Goal: Information Seeking & Learning: Check status

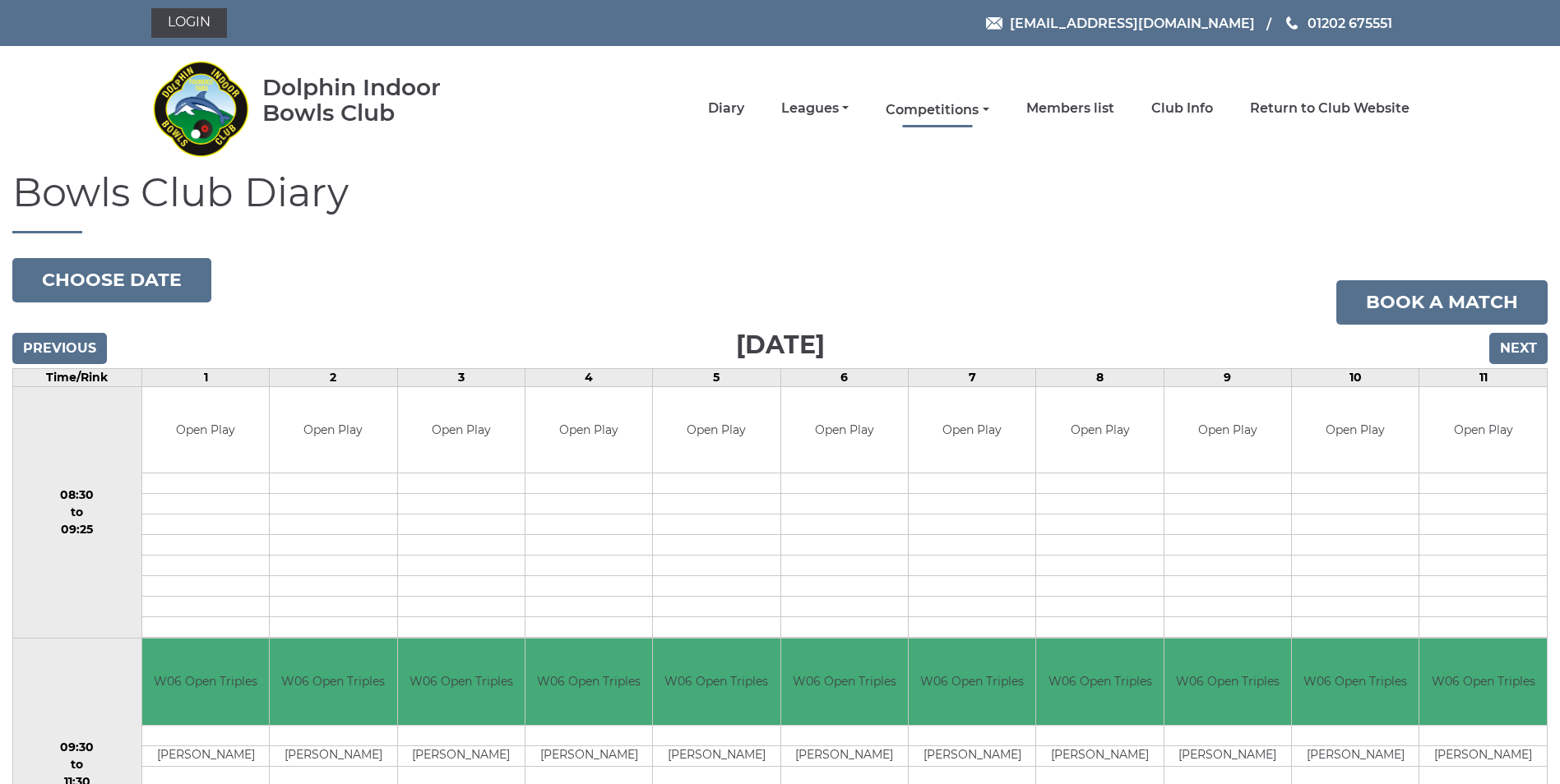
click at [965, 108] on link "Competitions" at bounding box center [936, 110] width 103 height 18
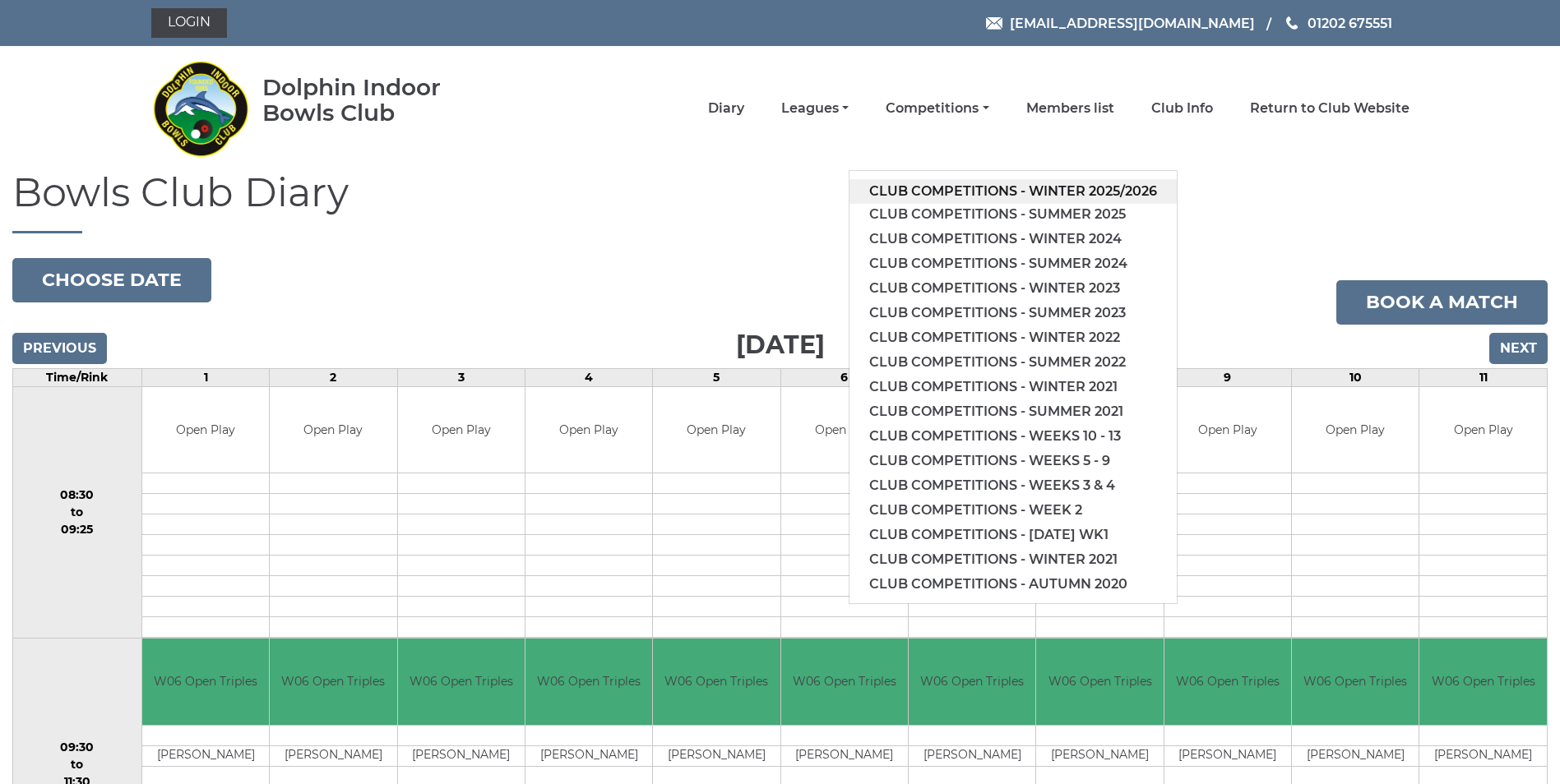
click at [1030, 191] on link "Club competitions - Winter 2025/2026" at bounding box center [1012, 191] width 327 height 25
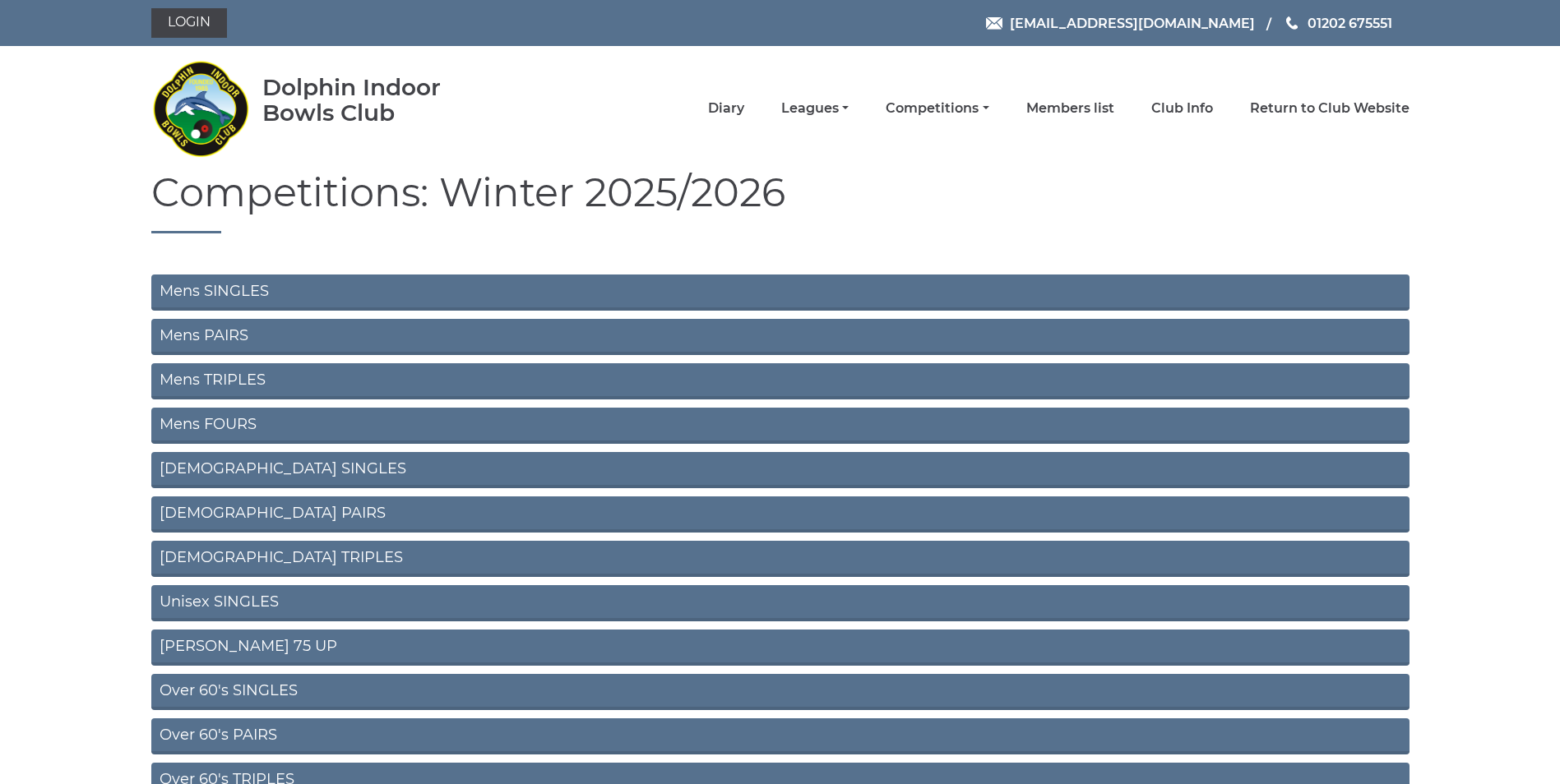
click at [245, 288] on link "Mens SINGLES" at bounding box center [780, 292] width 1258 height 37
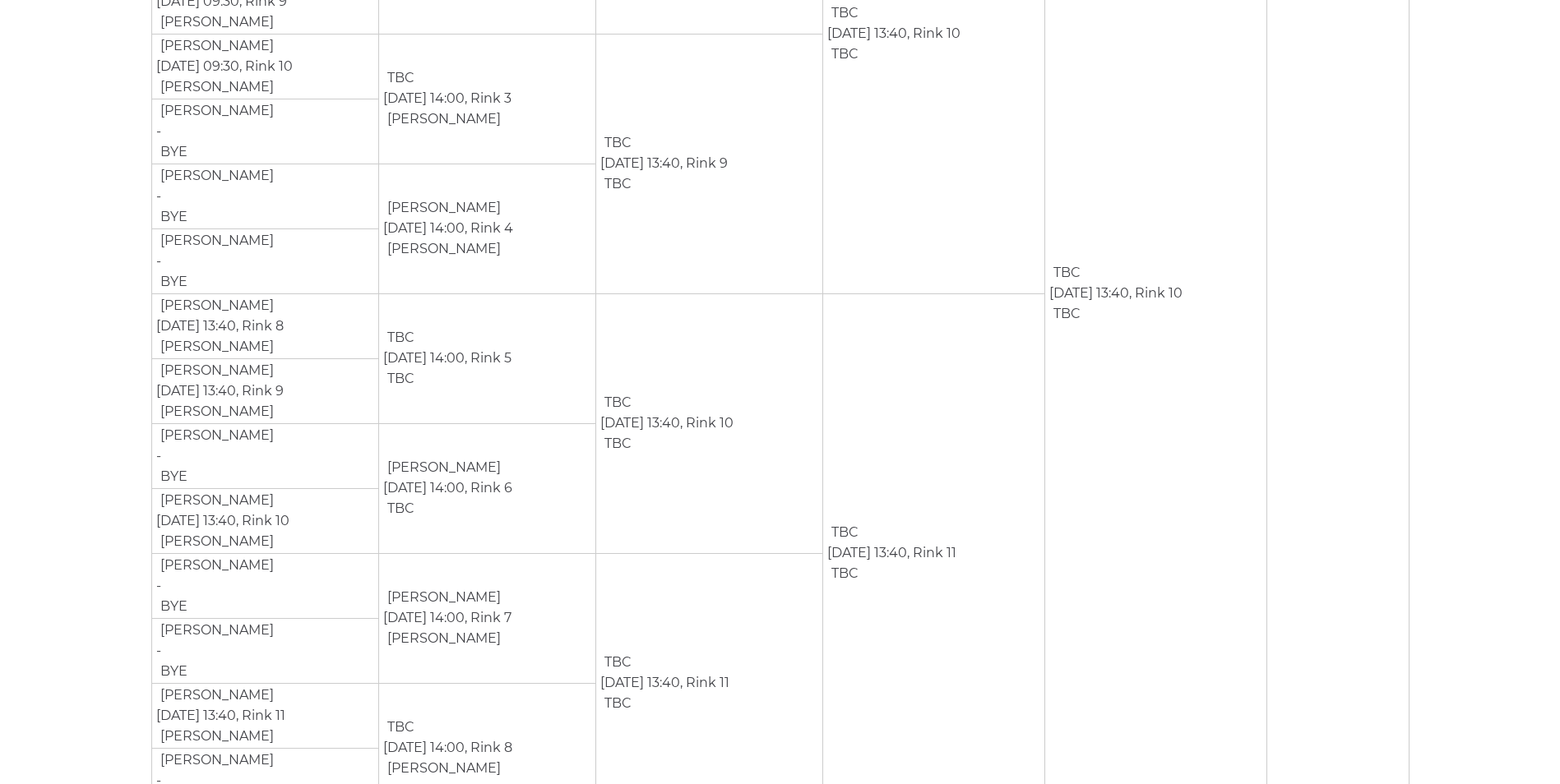
scroll to position [1696, 0]
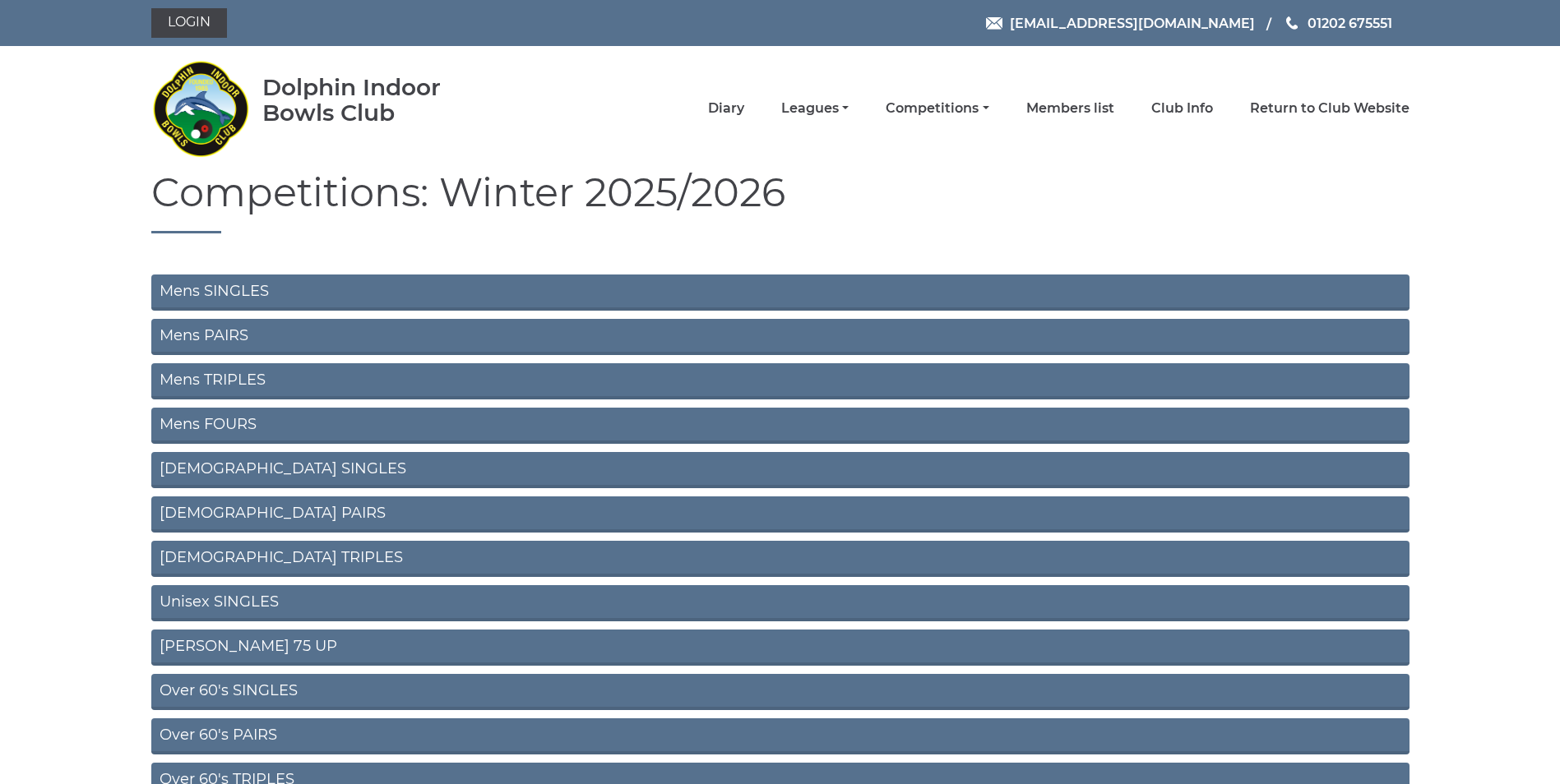
click at [239, 337] on link "Mens PAIRS" at bounding box center [780, 337] width 1258 height 37
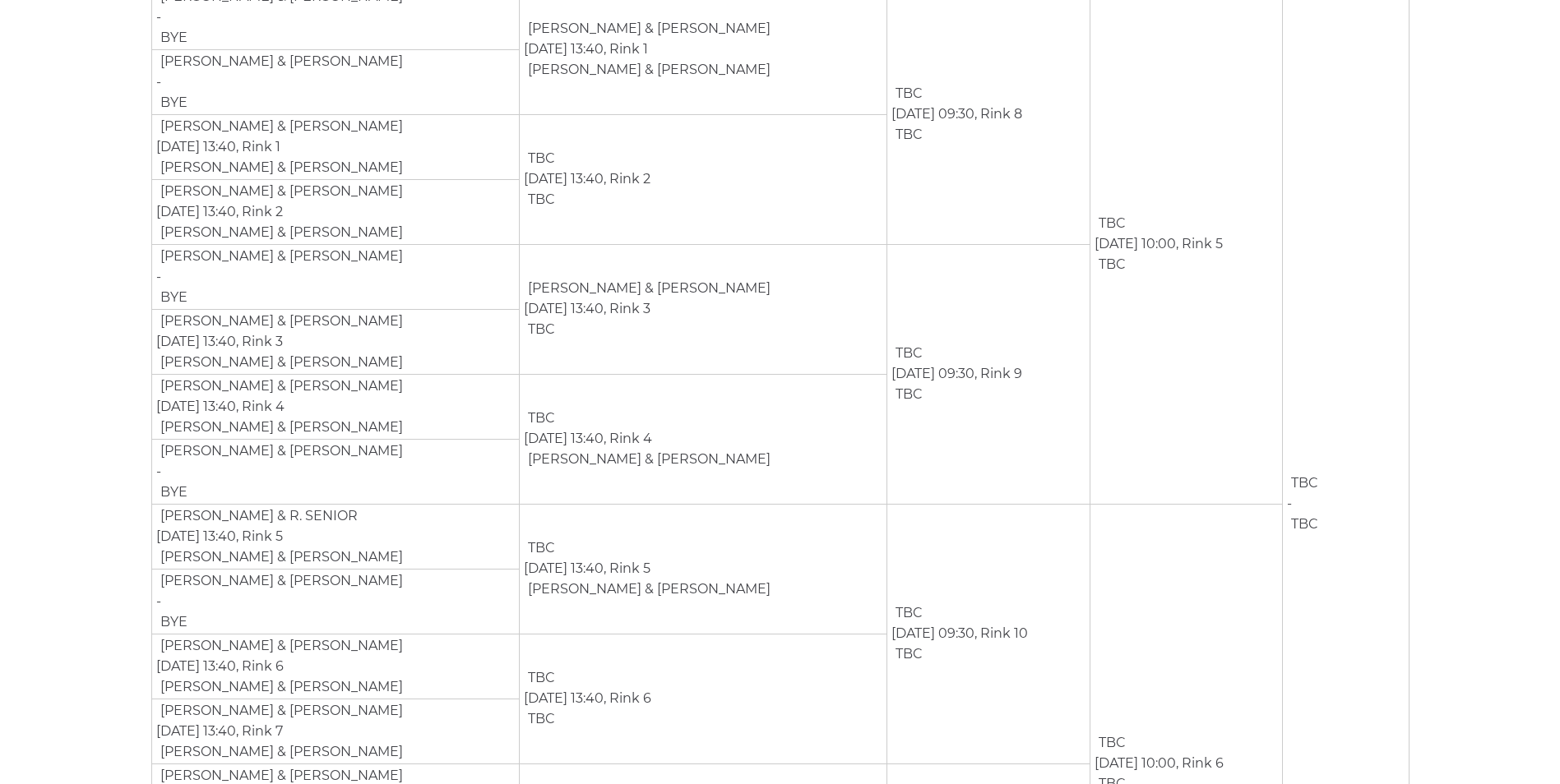
scroll to position [405, 0]
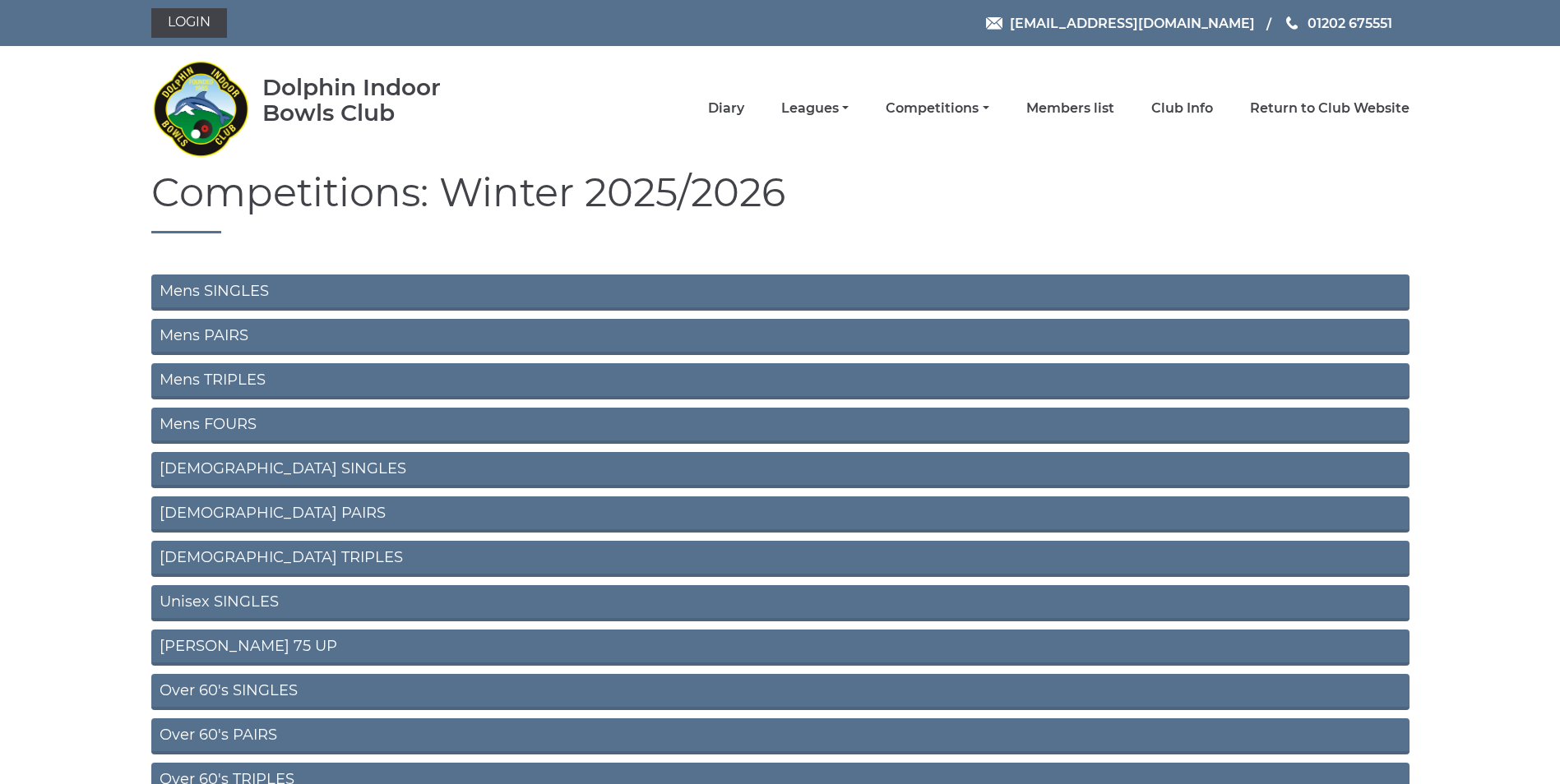
click at [217, 371] on link "Mens TRIPLES" at bounding box center [780, 382] width 1258 height 37
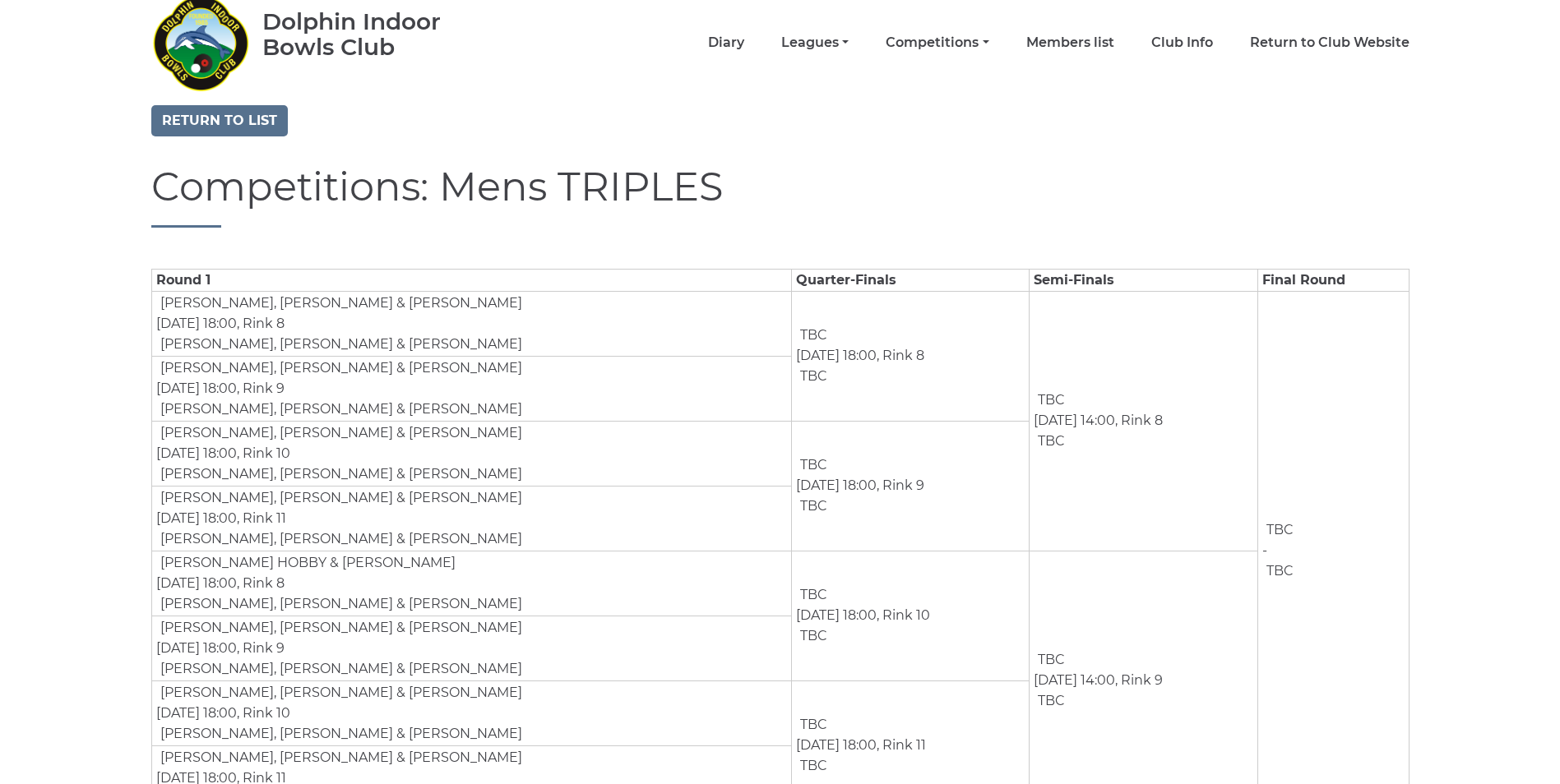
scroll to position [139, 0]
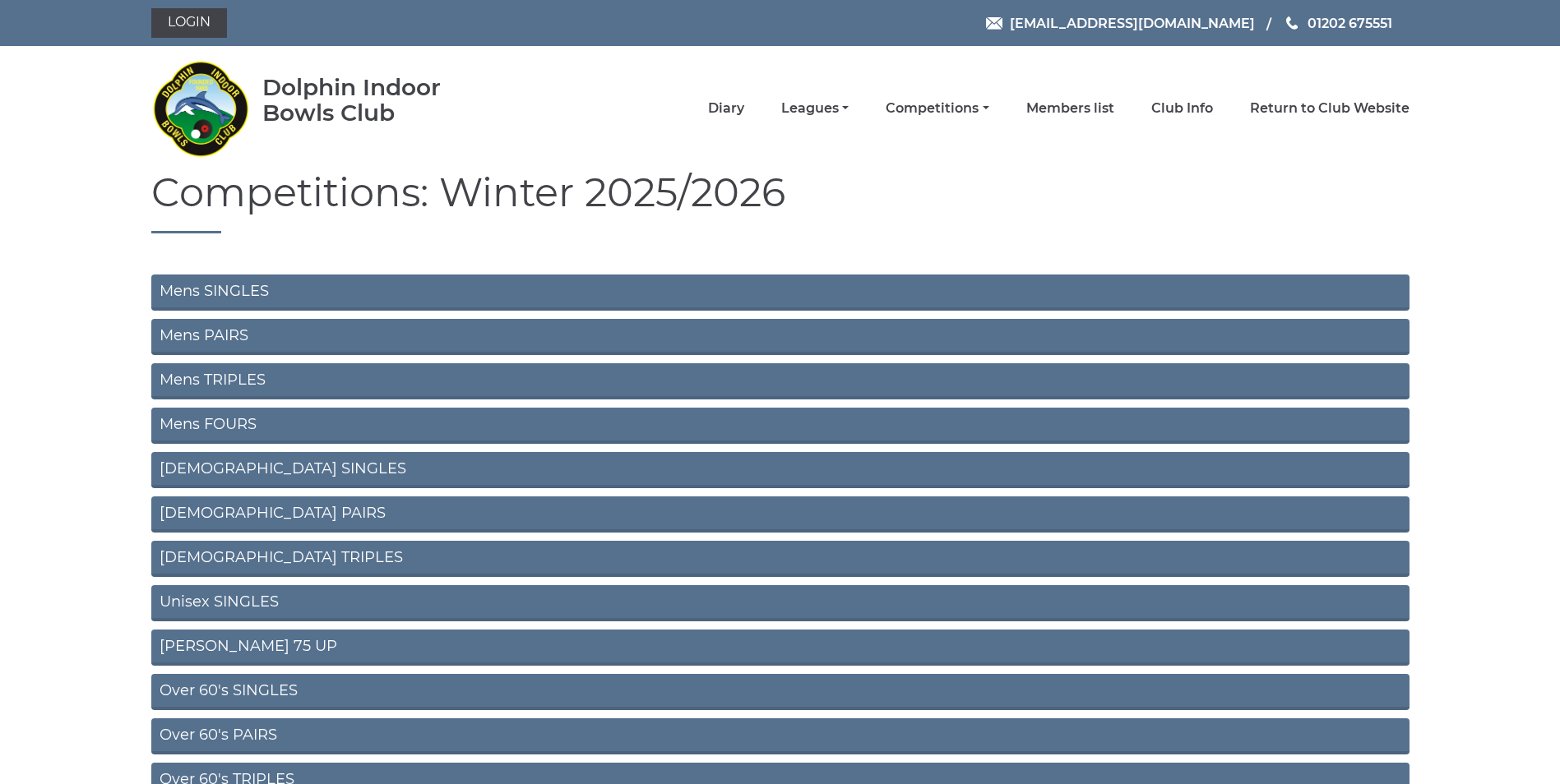
click at [262, 610] on link "Unisex SINGLES" at bounding box center [780, 603] width 1258 height 37
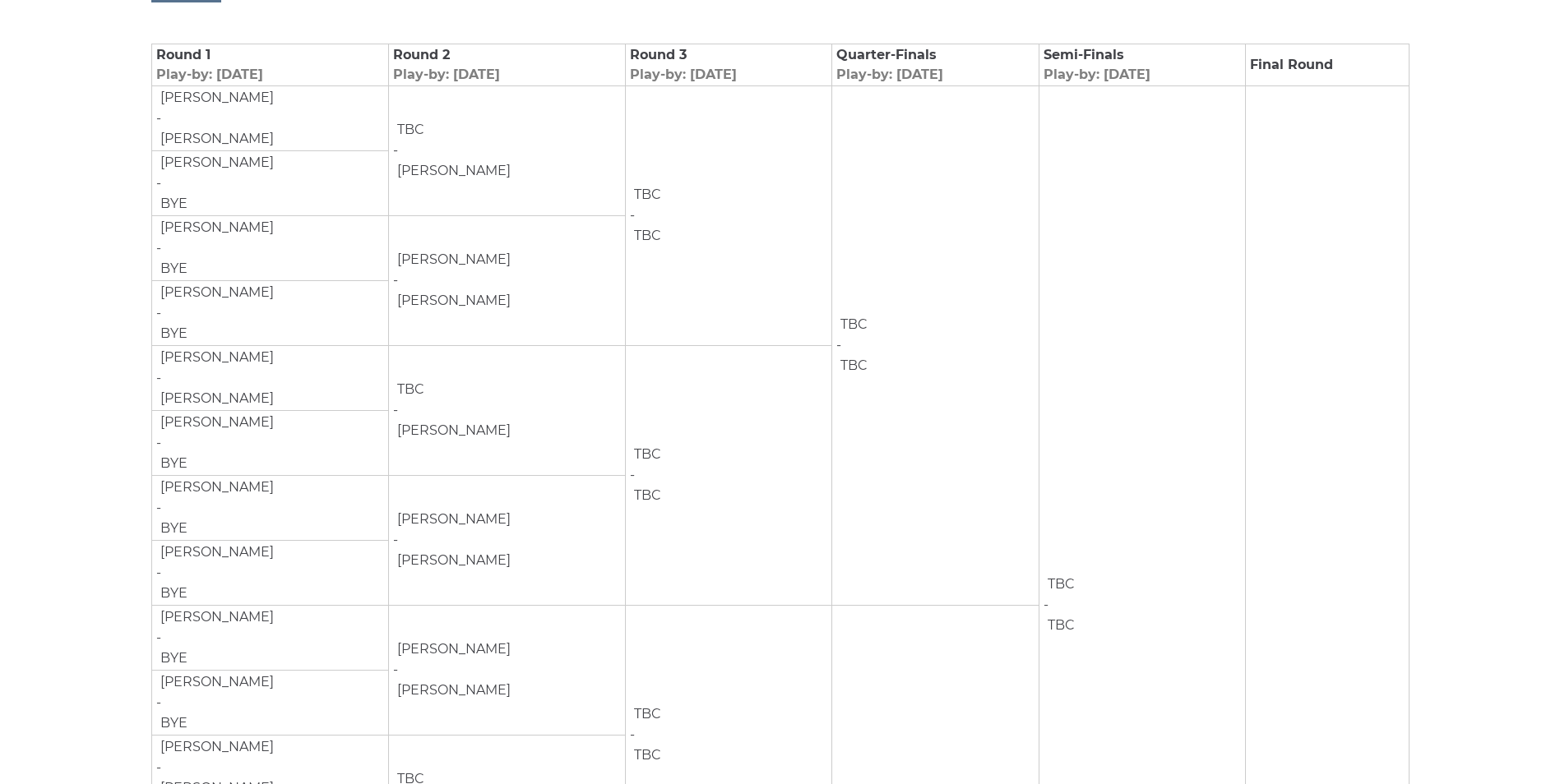
scroll to position [214, 0]
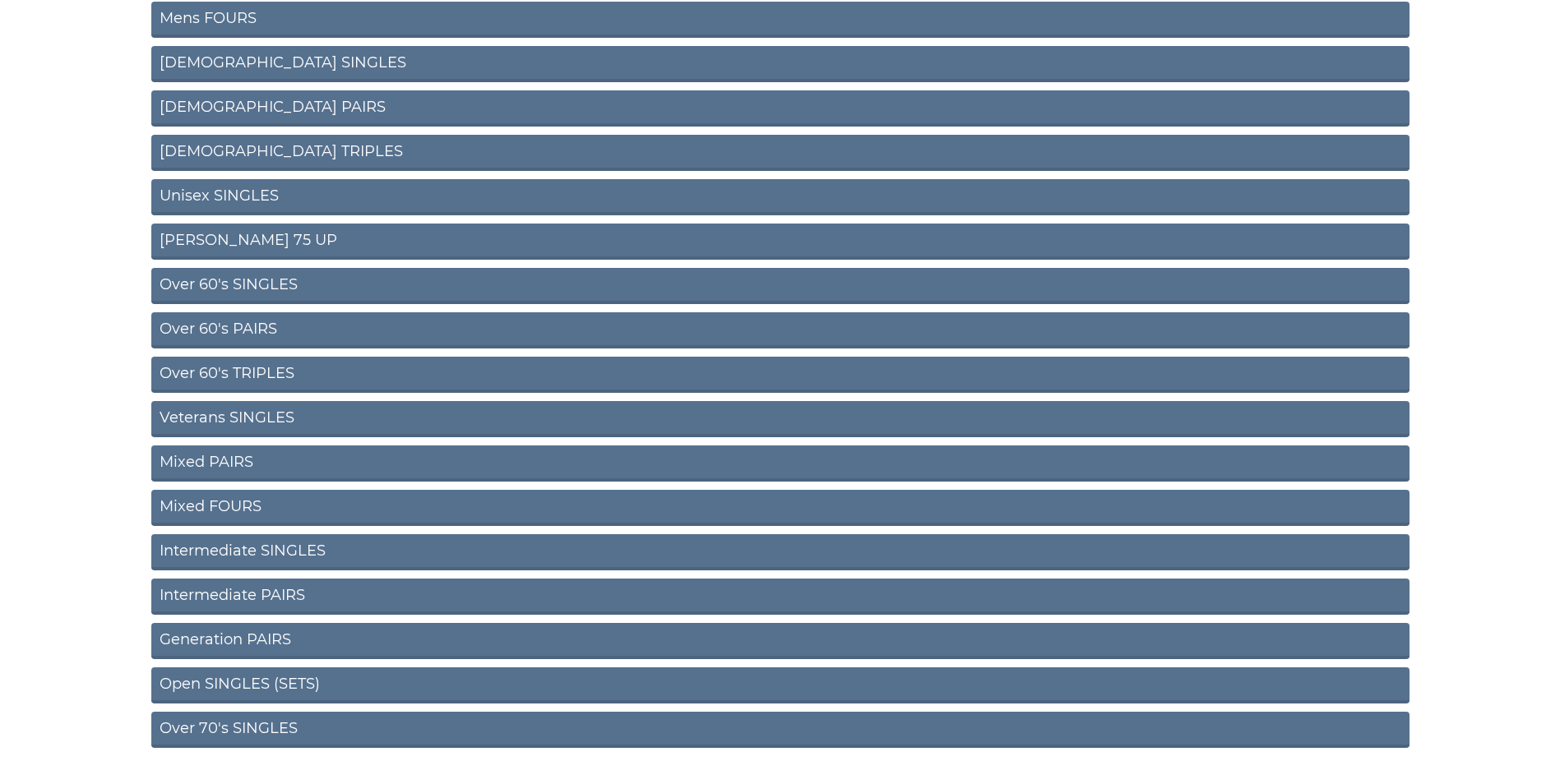
scroll to position [452, 0]
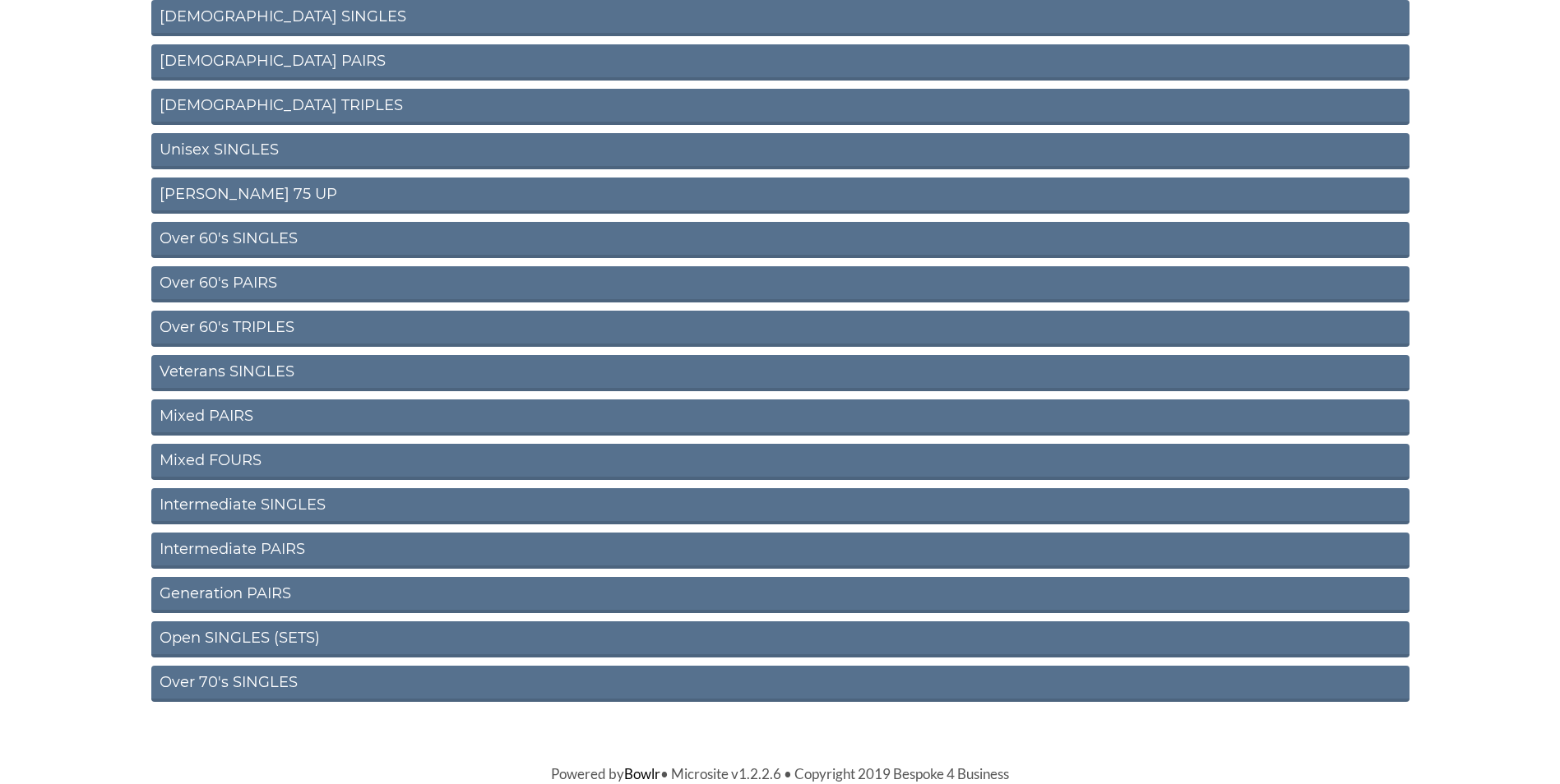
click at [216, 410] on link "Mixed PAIRS" at bounding box center [780, 417] width 1258 height 37
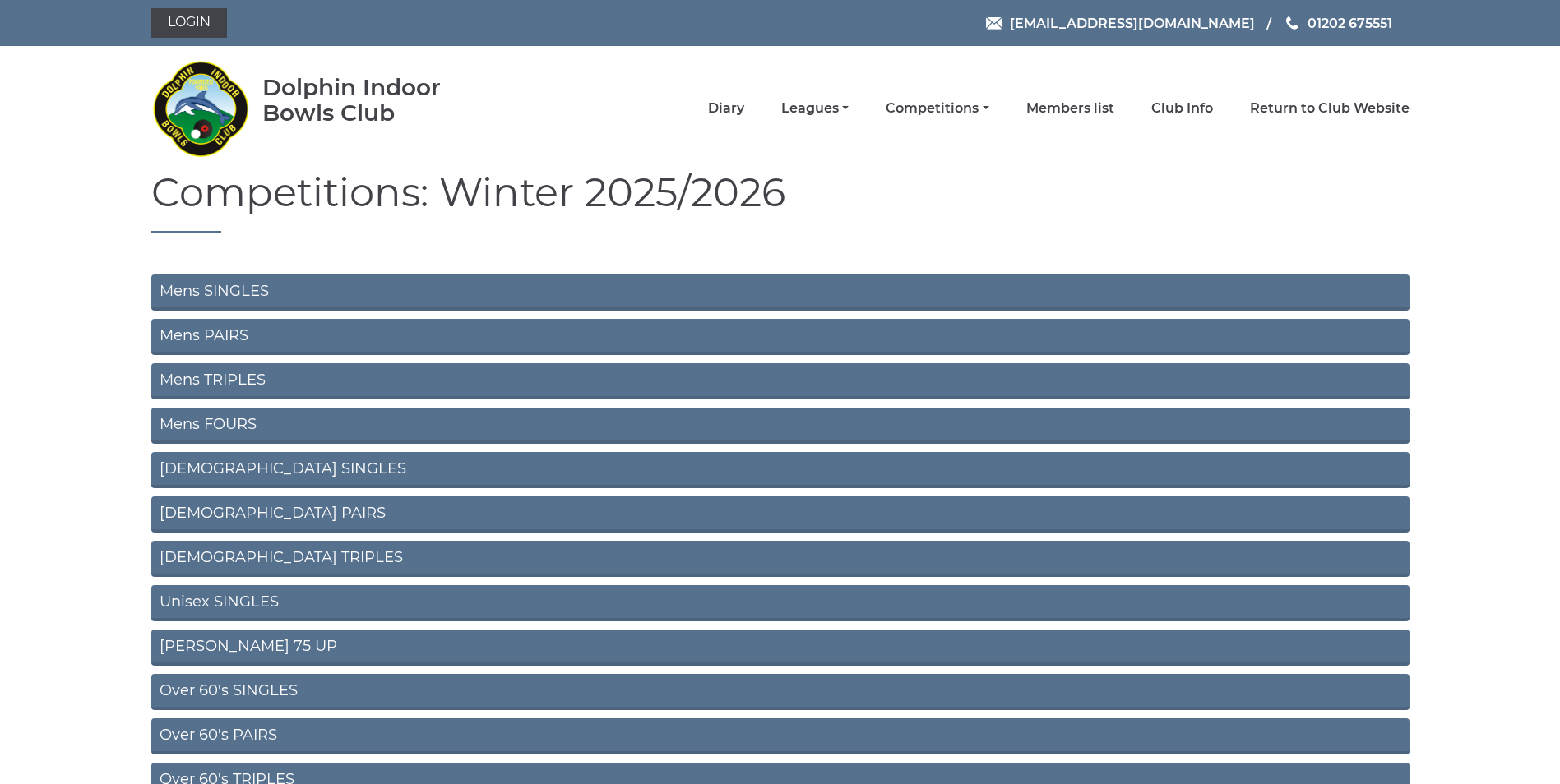
scroll to position [444, 0]
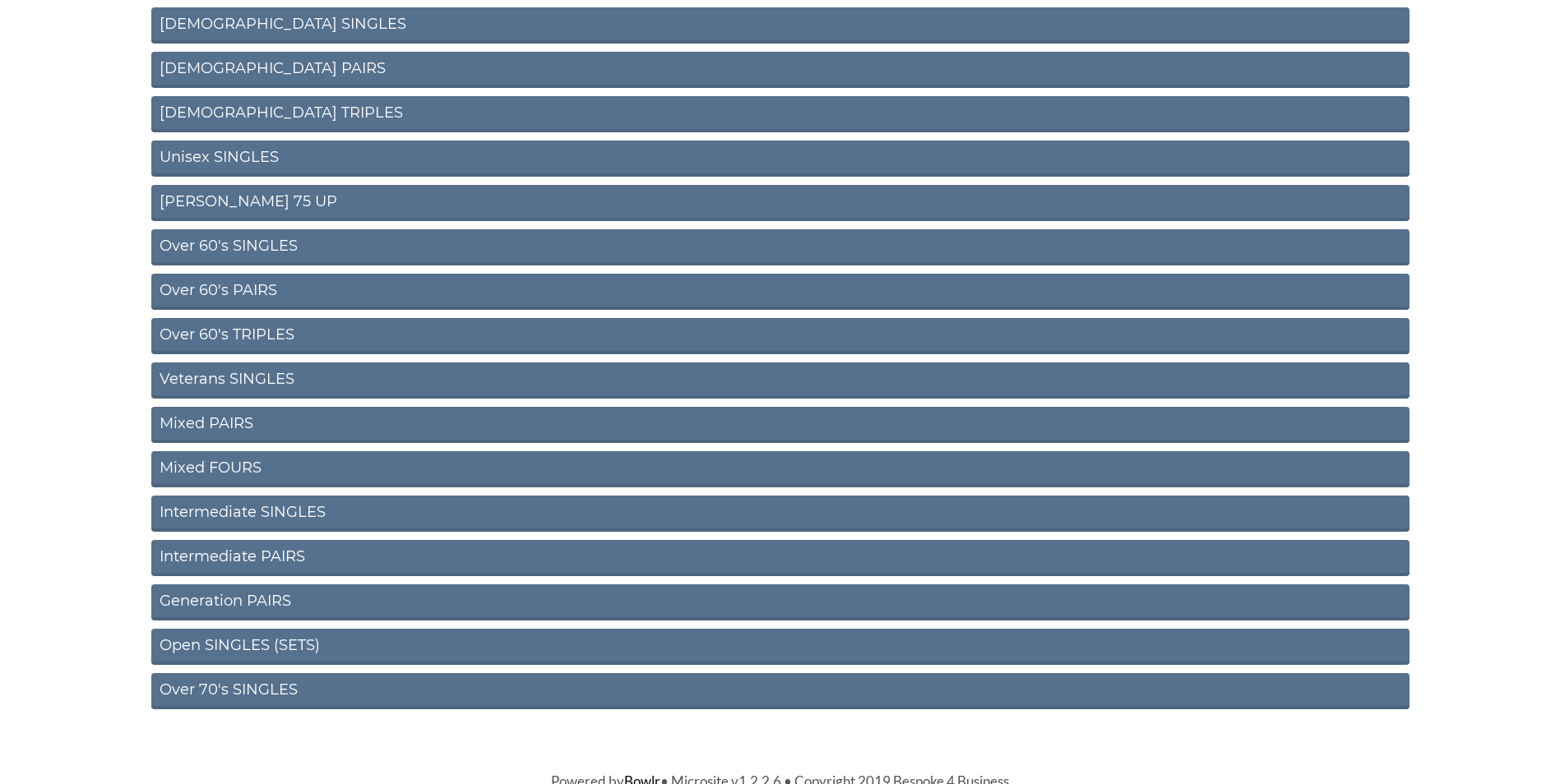
click at [247, 643] on link "Open SINGLES (SETS)" at bounding box center [780, 647] width 1258 height 37
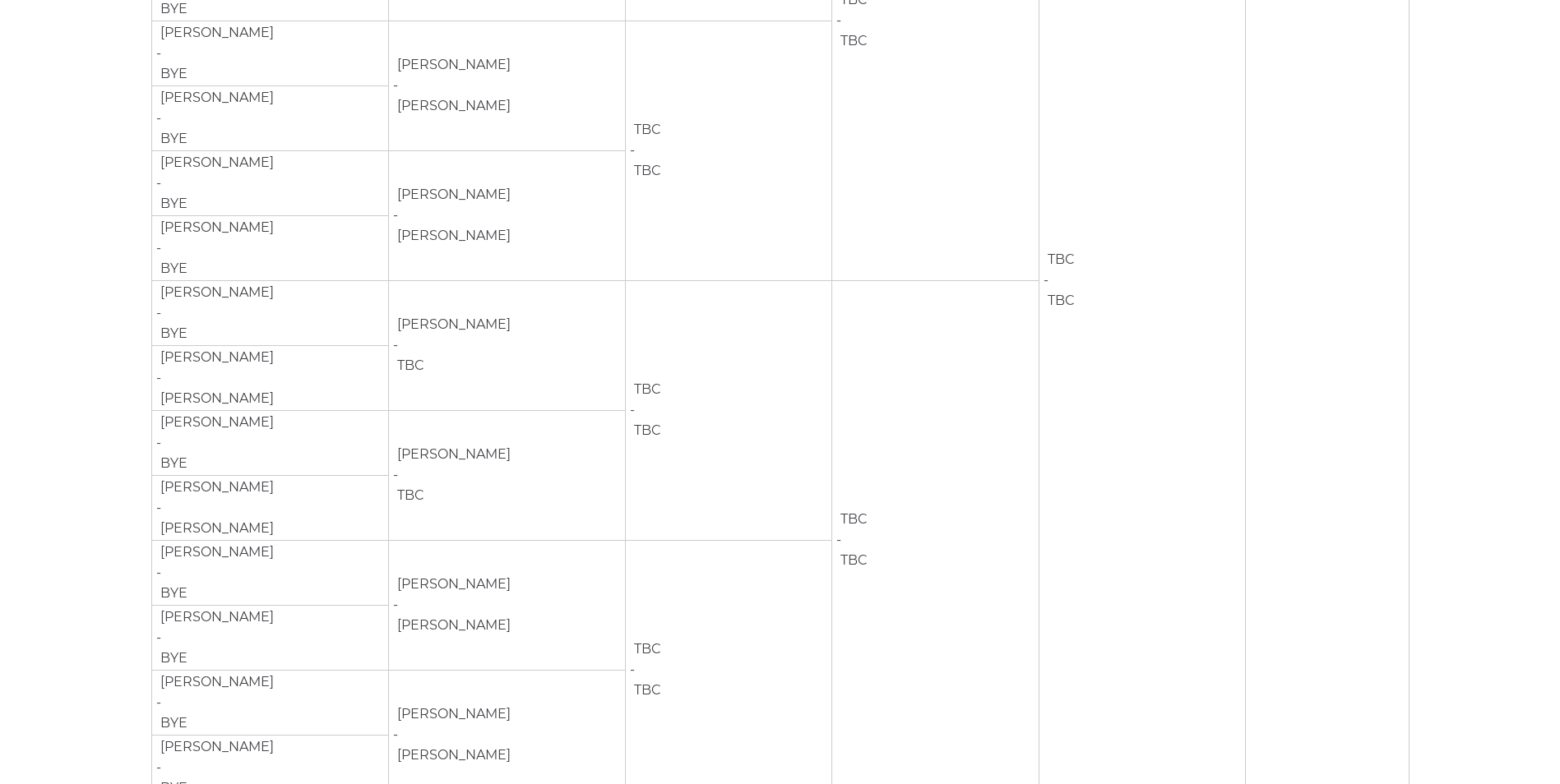
scroll to position [1716, 0]
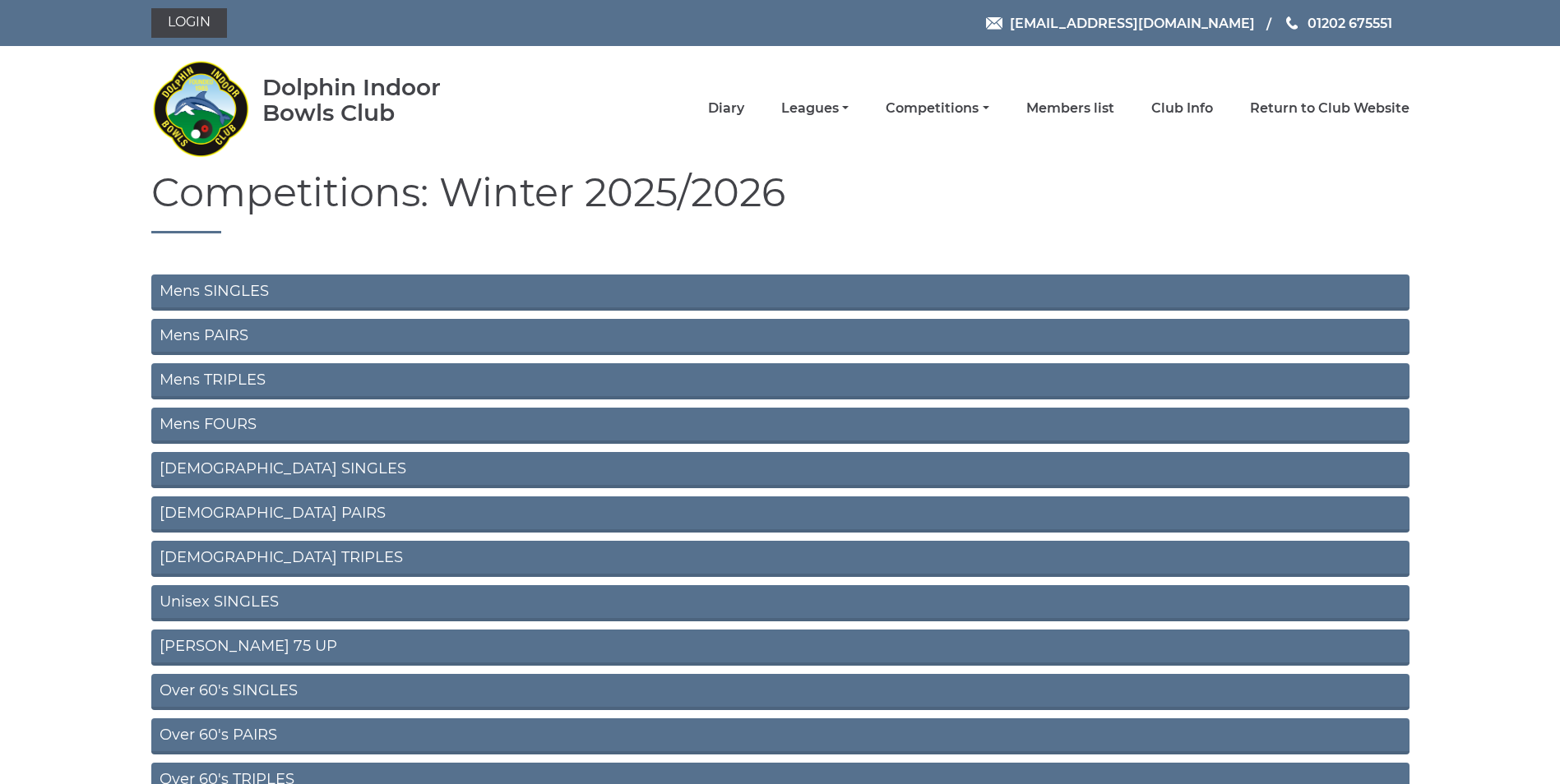
click at [225, 333] on link "Mens PAIRS" at bounding box center [780, 337] width 1258 height 37
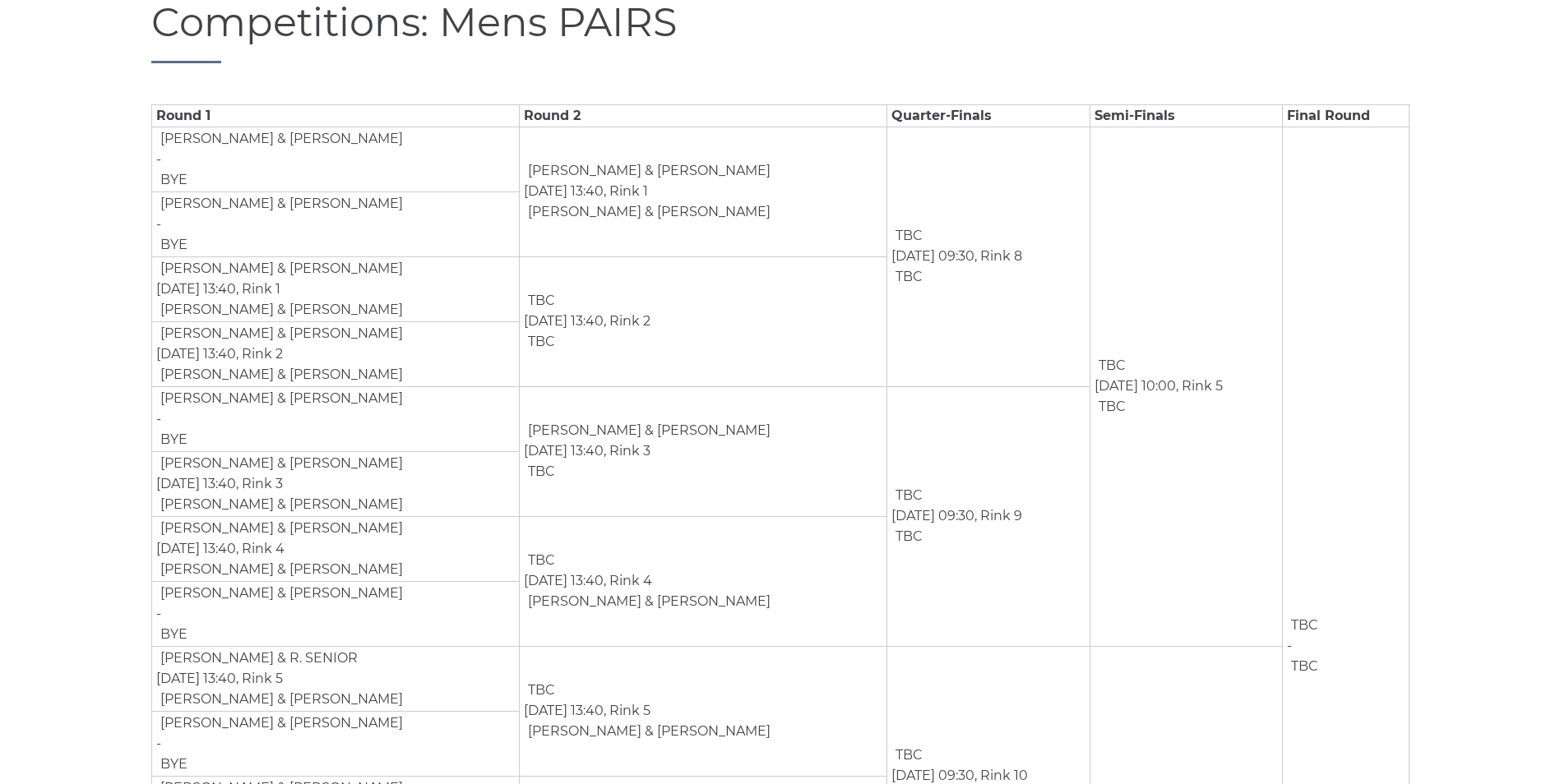
scroll to position [273, 0]
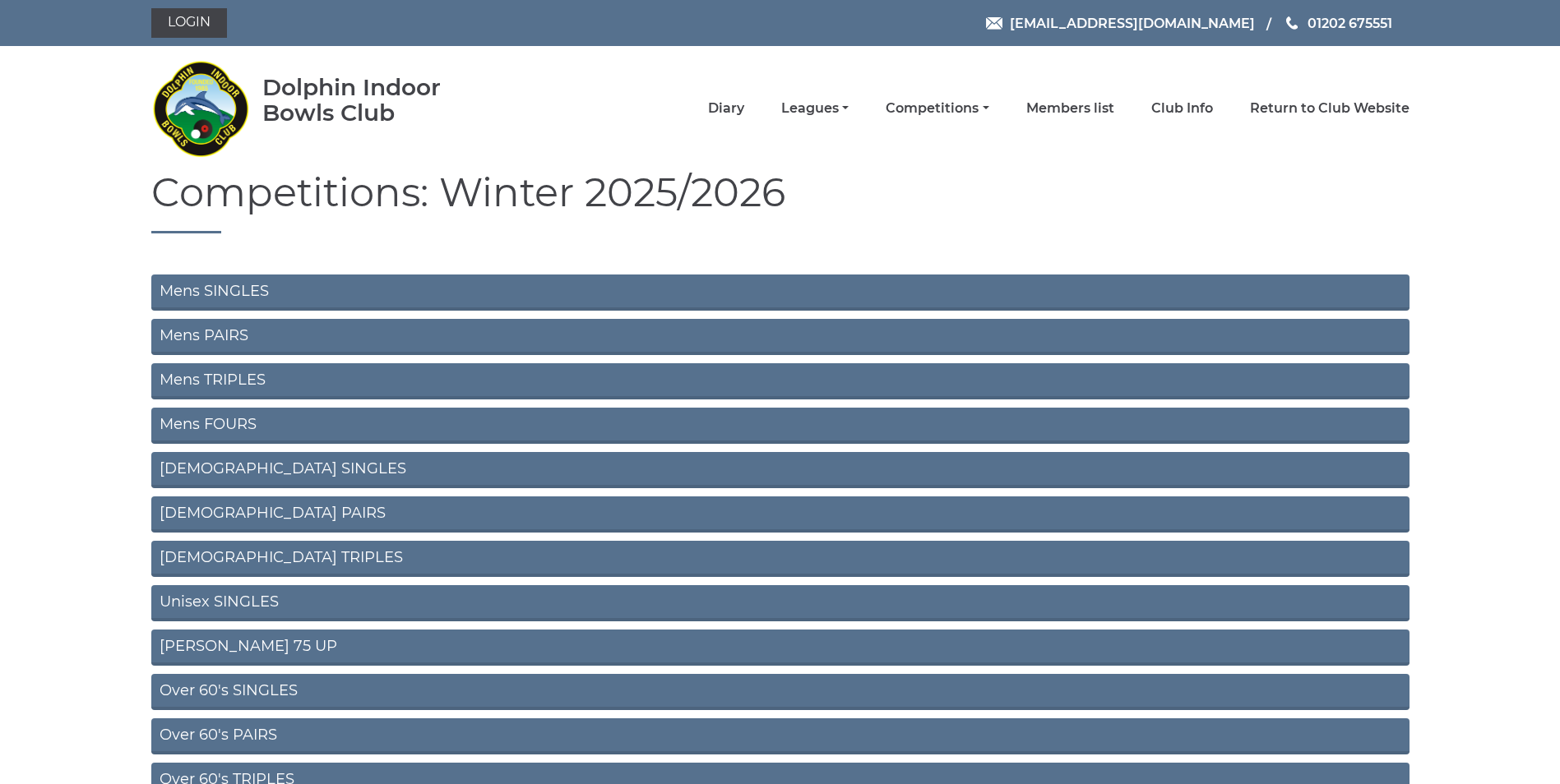
click at [243, 285] on link "Mens SINGLES" at bounding box center [780, 292] width 1258 height 37
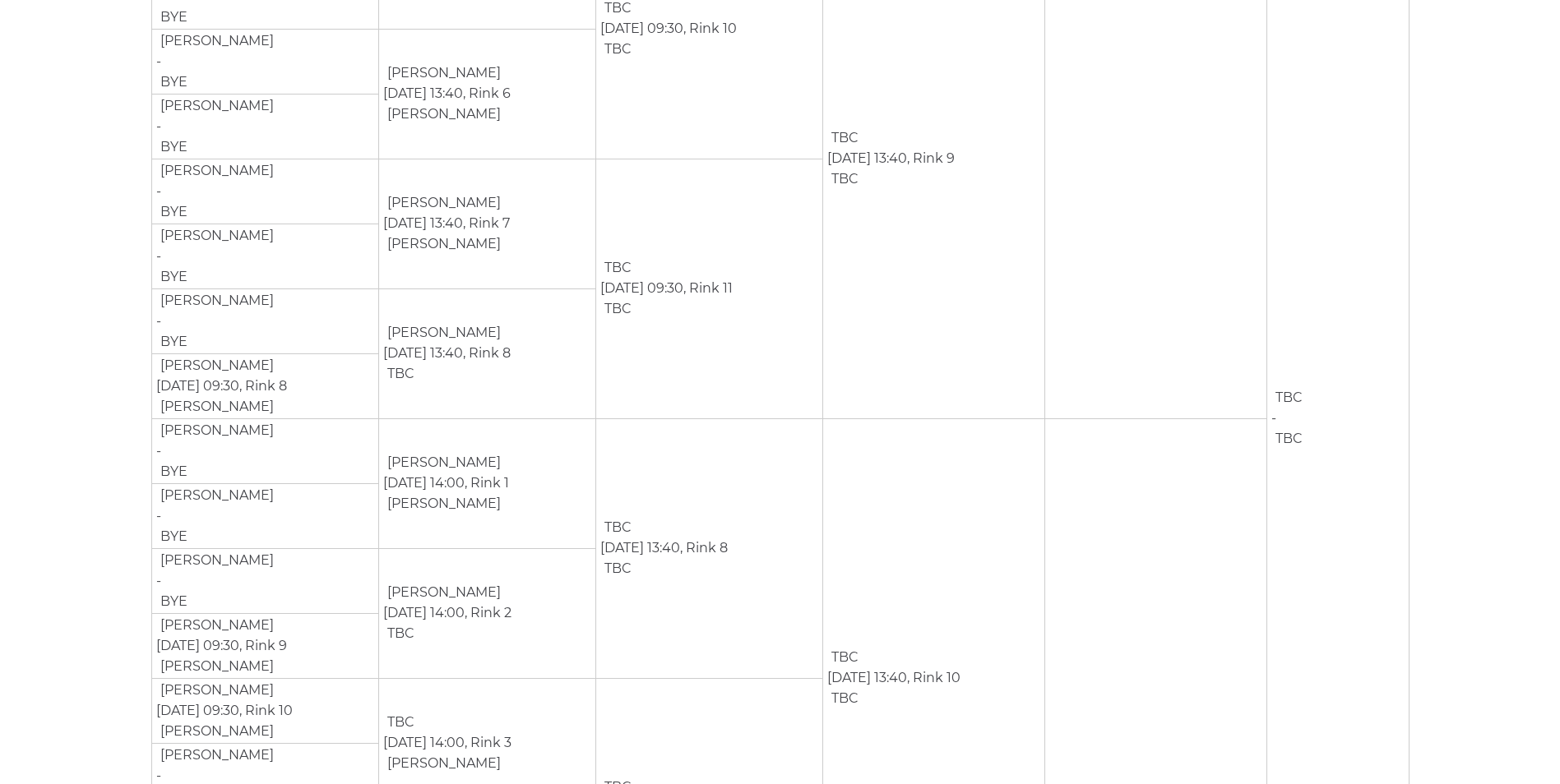
scroll to position [1086, 0]
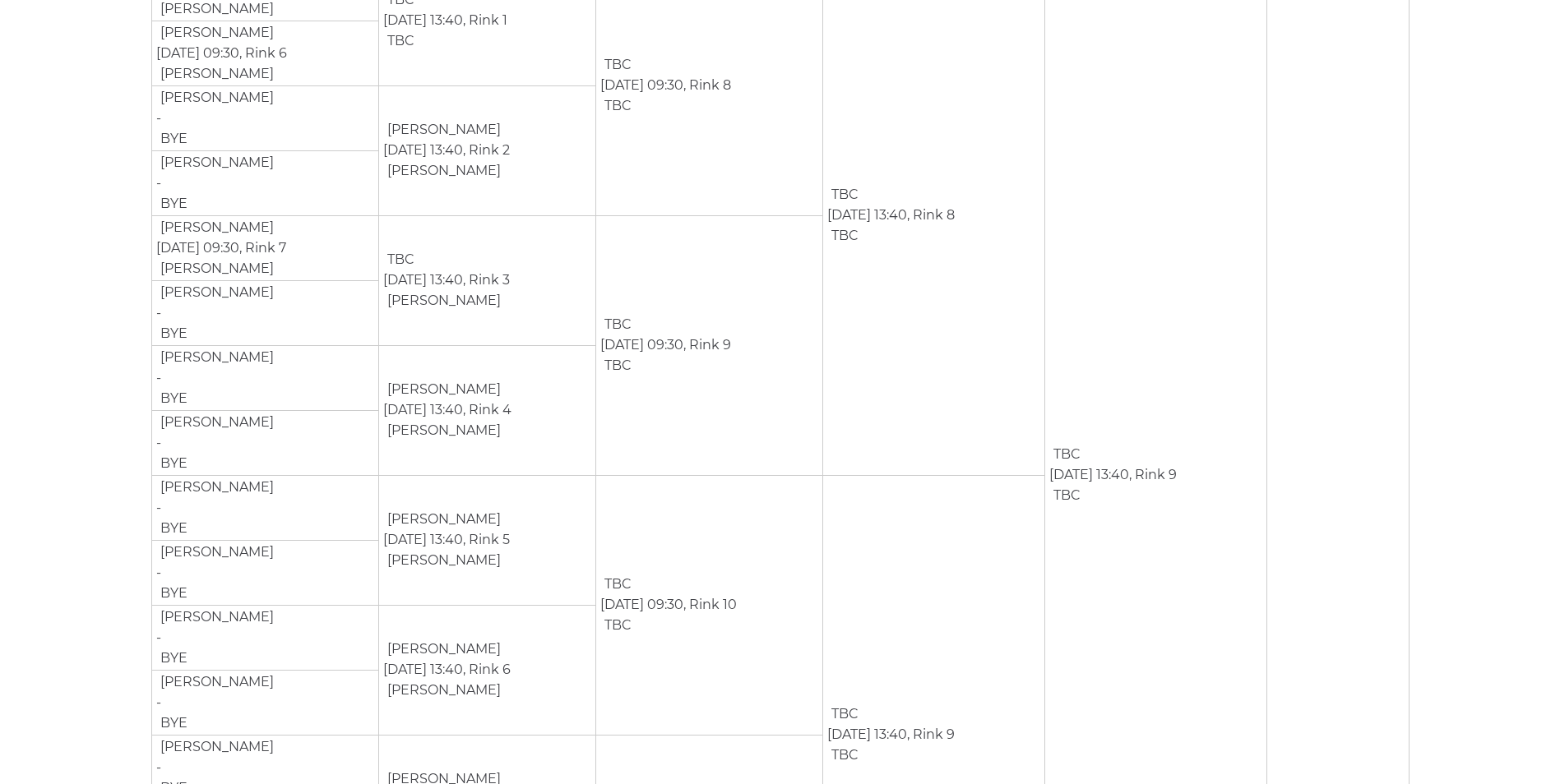
scroll to position [0, 0]
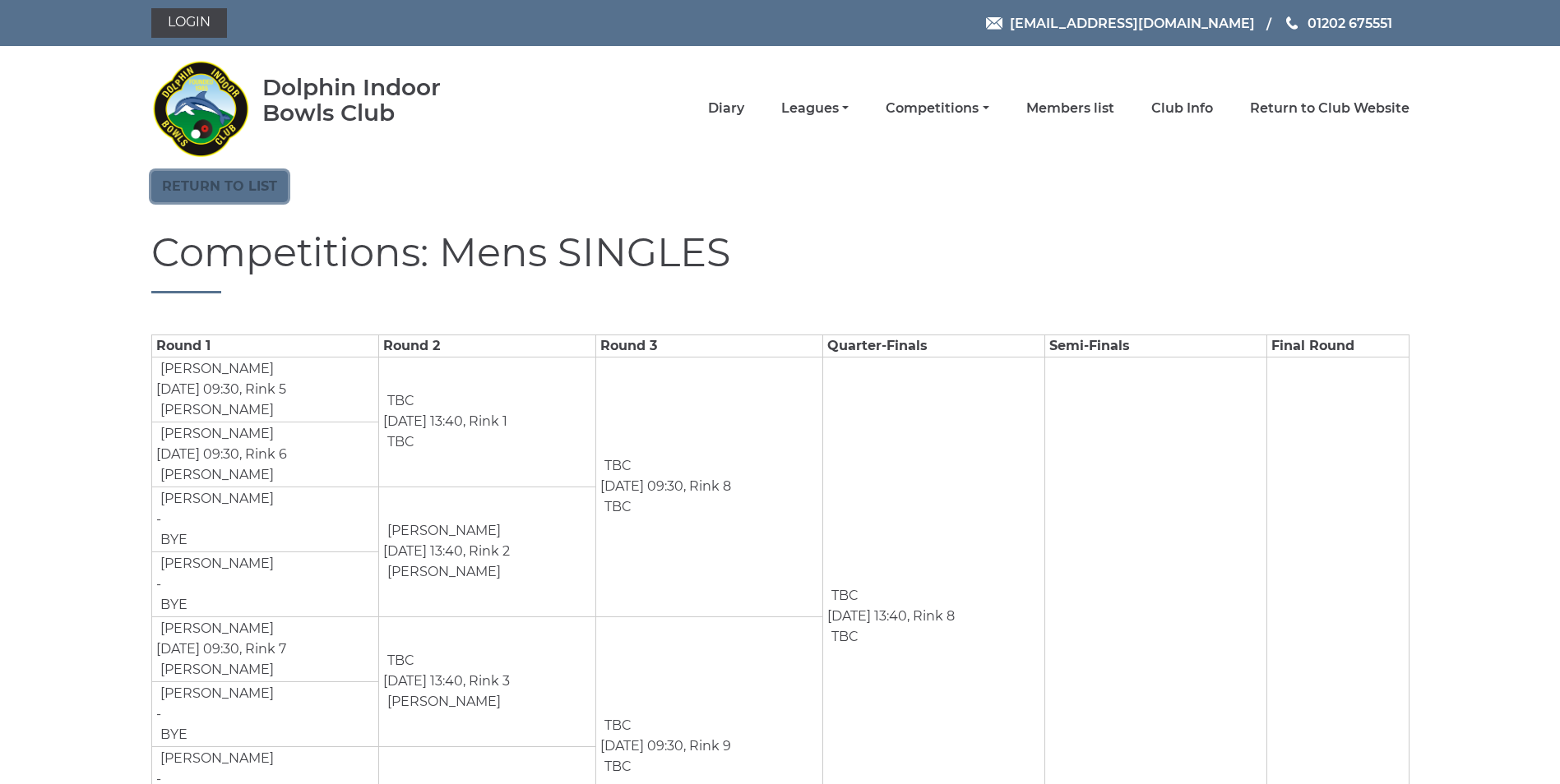
click at [195, 177] on link "Return to list" at bounding box center [219, 187] width 137 height 31
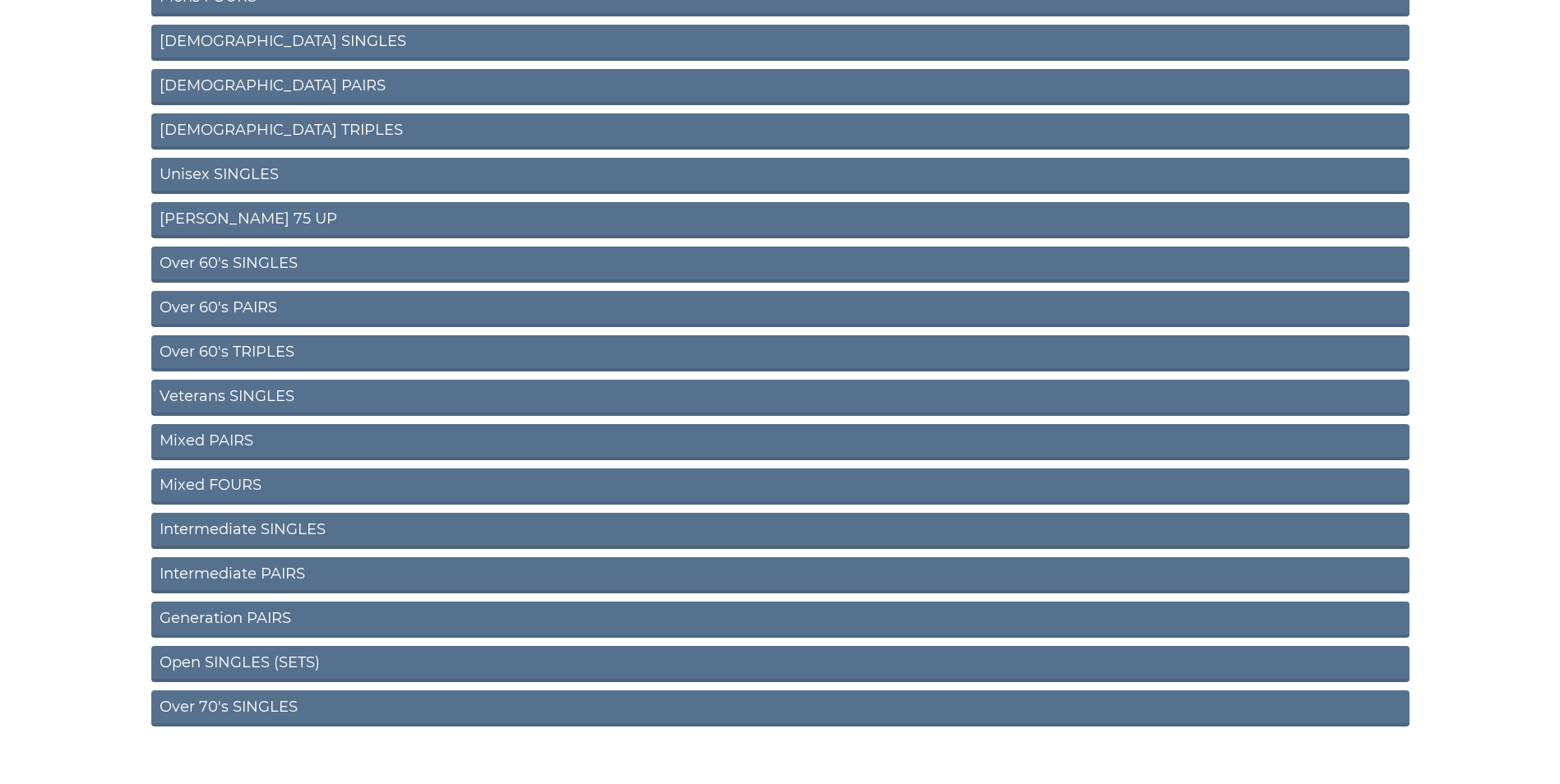
scroll to position [452, 0]
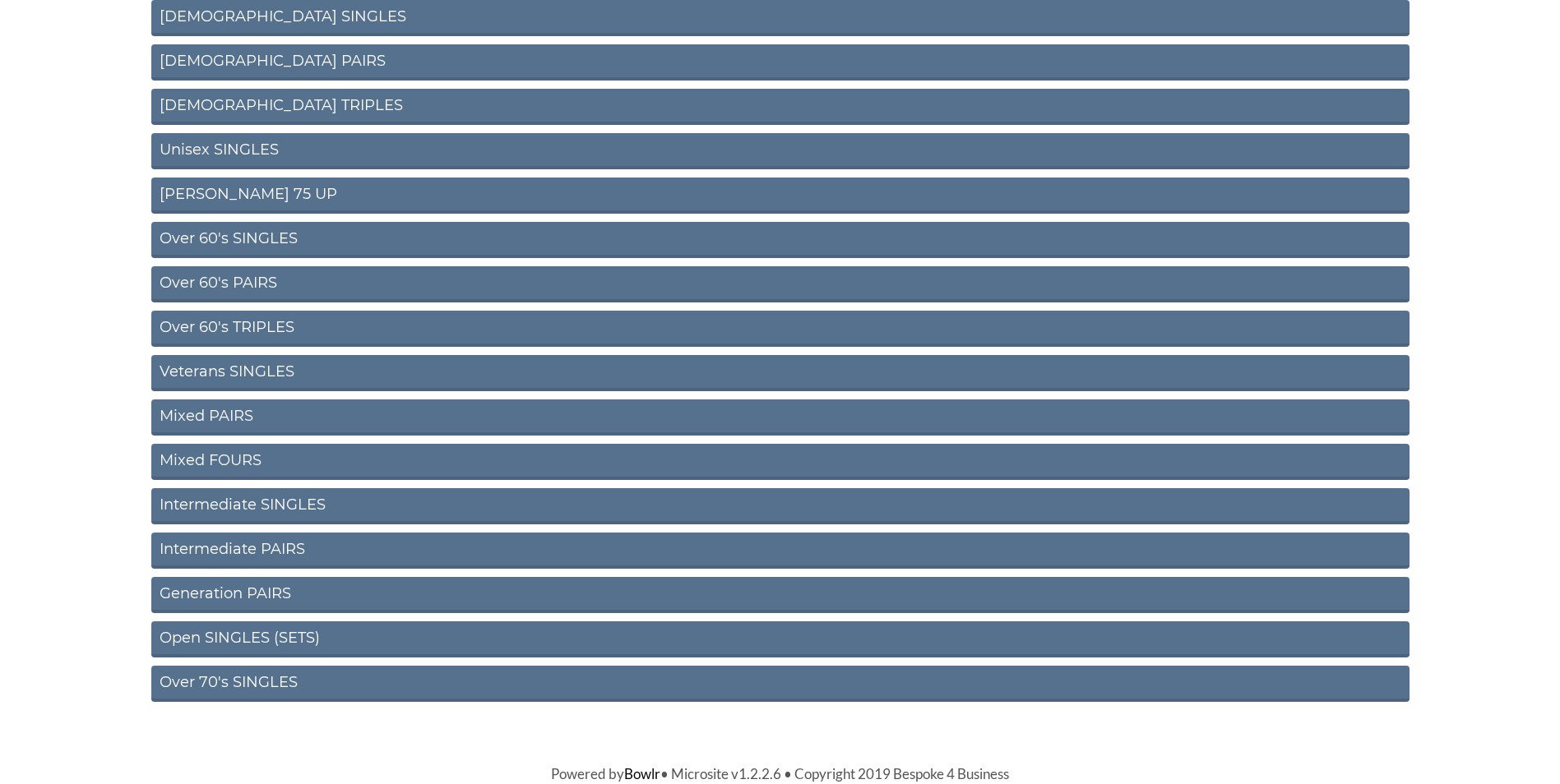
click at [265, 635] on link "Open SINGLES (SETS)" at bounding box center [780, 640] width 1258 height 37
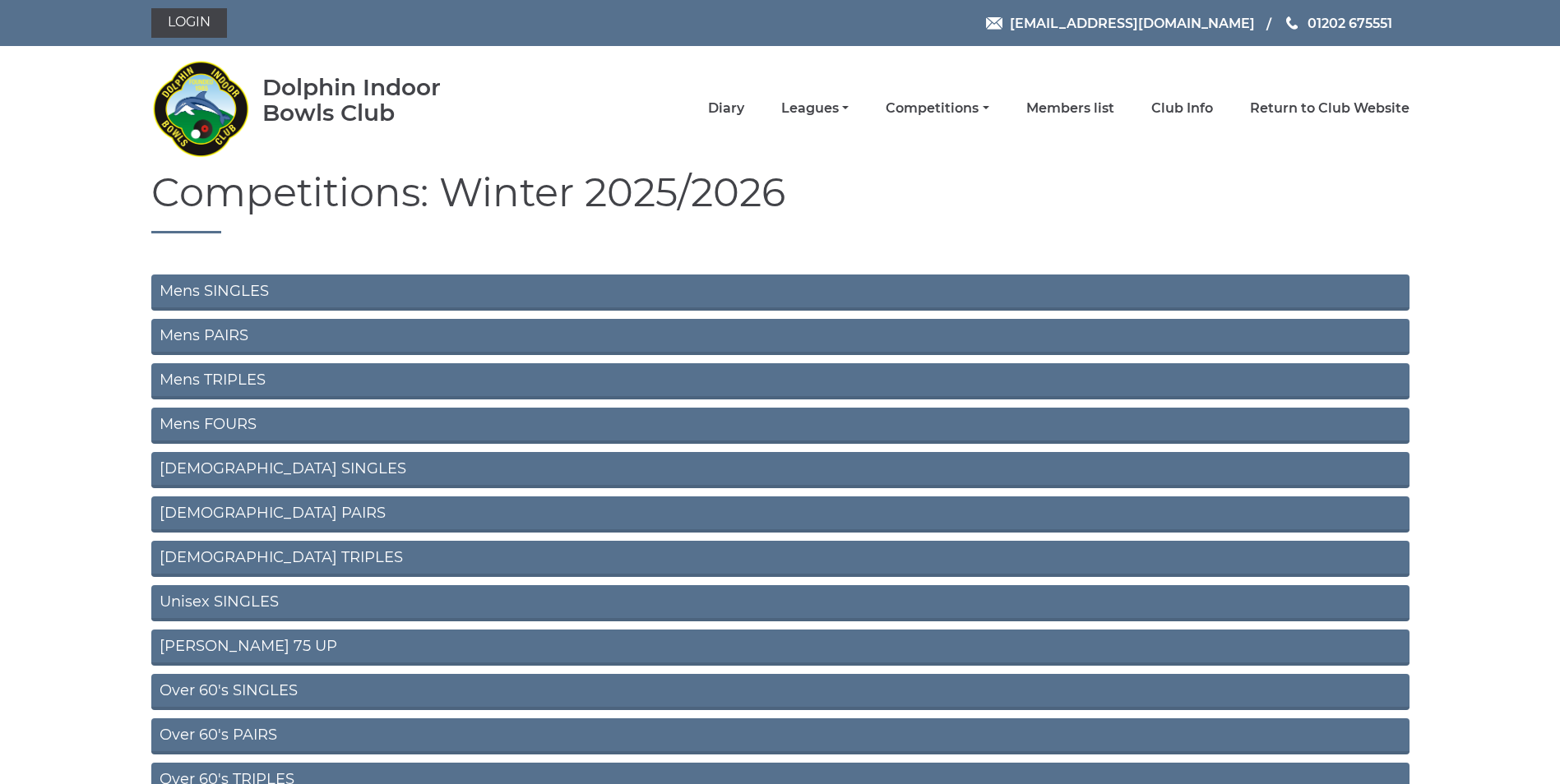
scroll to position [444, 0]
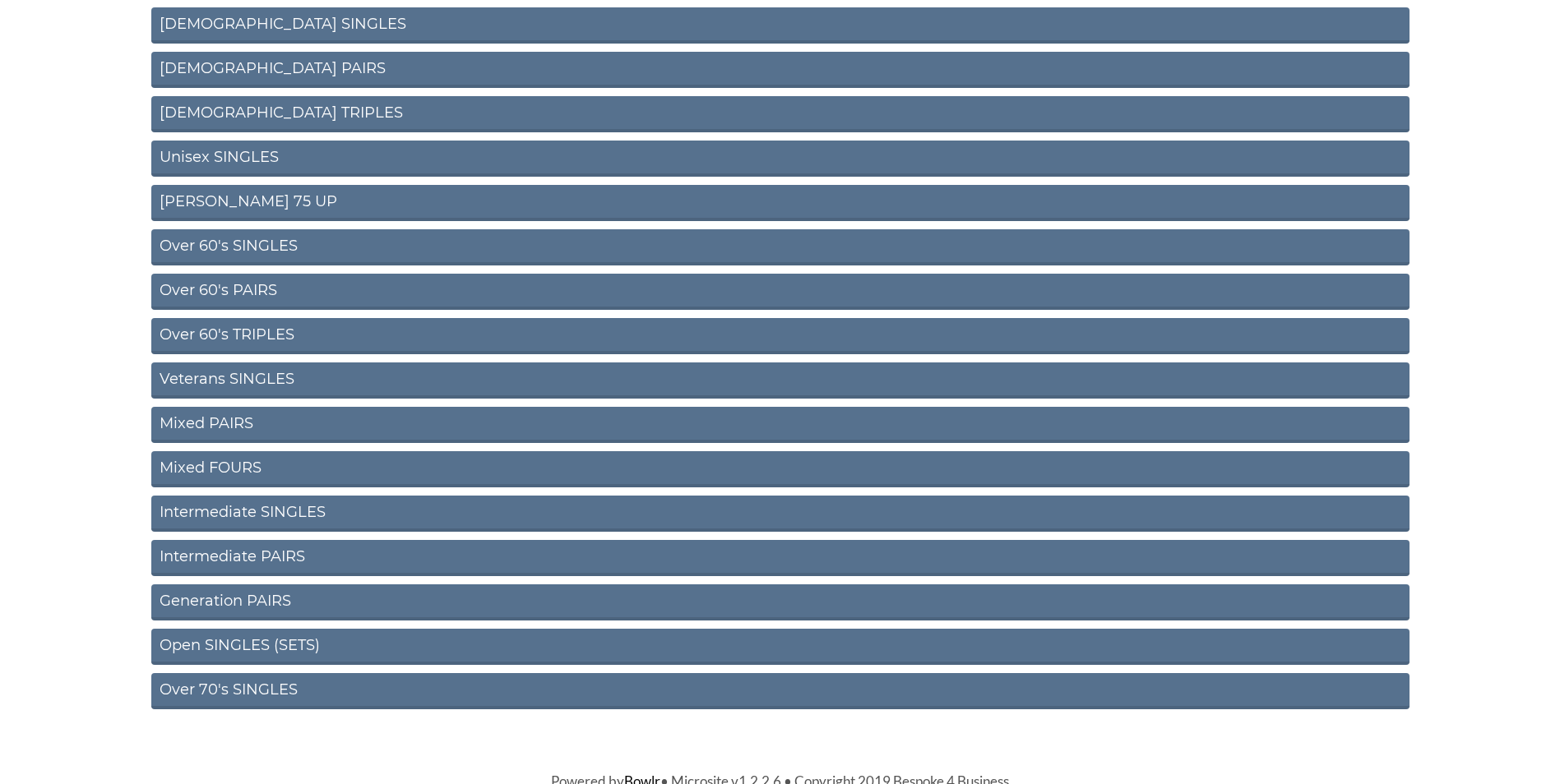
click at [228, 423] on link "Mixed PAIRS" at bounding box center [780, 425] width 1258 height 37
